Goal: Use online tool/utility: Utilize a website feature to perform a specific function

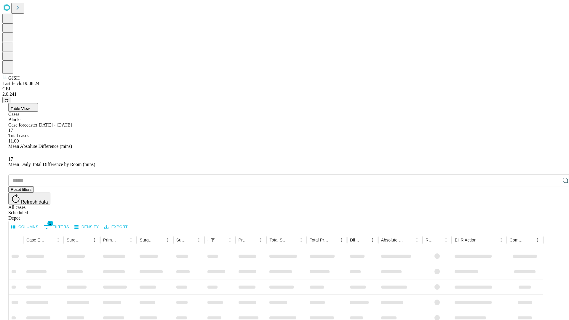
click at [30, 106] on span "Table View" at bounding box center [20, 108] width 19 height 4
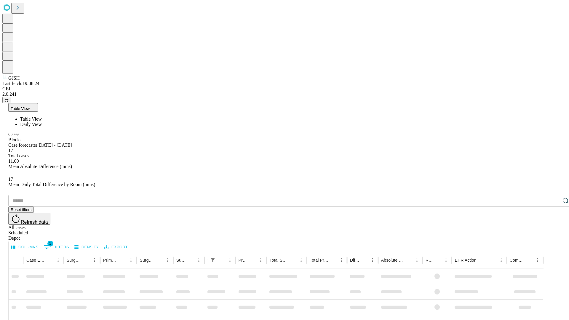
click at [42, 122] on span "Daily View" at bounding box center [31, 124] width 22 height 5
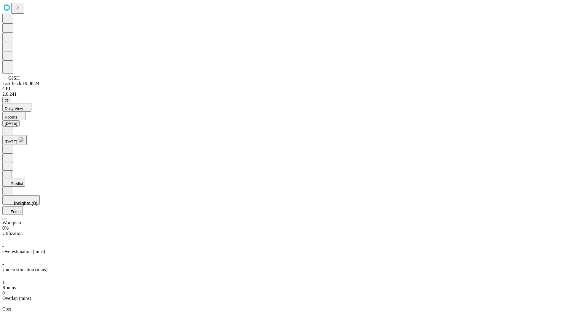
click at [25, 178] on button "Predict" at bounding box center [13, 182] width 23 height 9
